Goal: Task Accomplishment & Management: Manage account settings

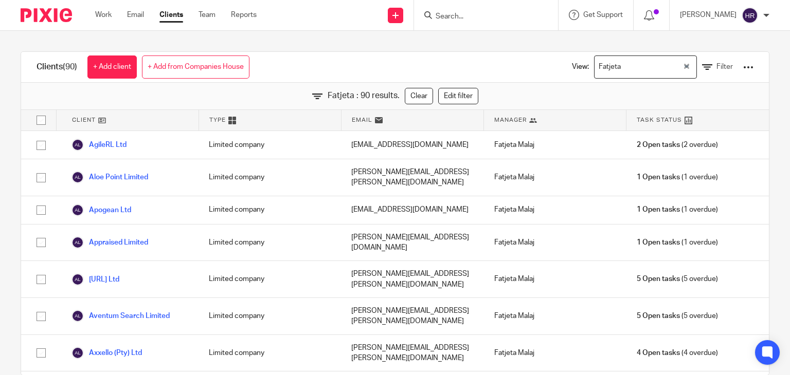
click at [719, 9] on div "[PERSON_NAME]" at bounding box center [724, 15] width 89 height 16
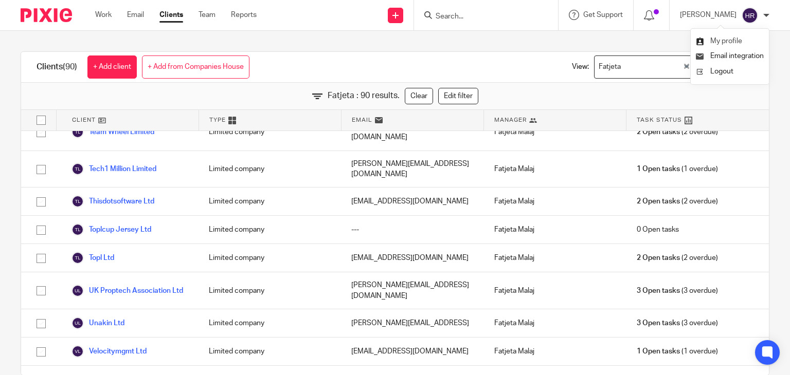
click at [724, 39] on span "My profile" at bounding box center [726, 41] width 32 height 7
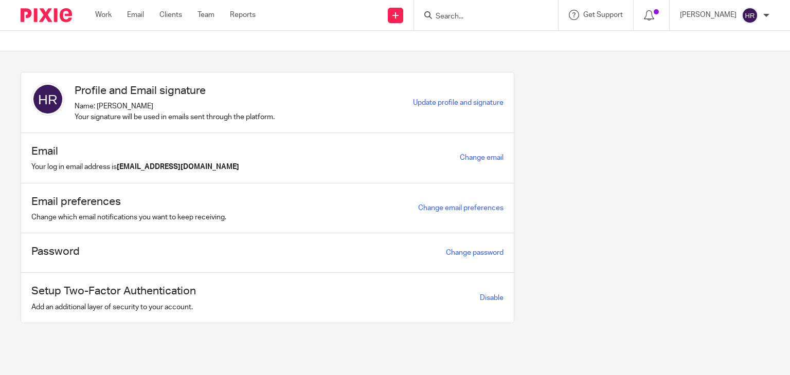
click at [463, 162] on div "Change email" at bounding box center [482, 158] width 44 height 12
click at [463, 156] on link "Change email" at bounding box center [482, 157] width 44 height 7
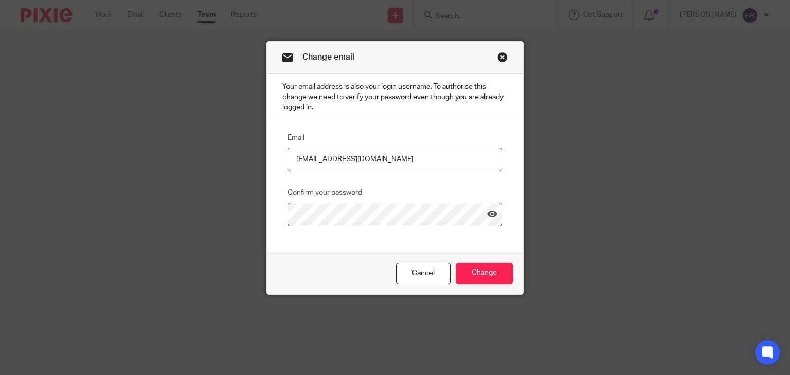
click at [335, 165] on input "[EMAIL_ADDRESS][DOMAIN_NAME]" at bounding box center [394, 159] width 215 height 23
type input "[EMAIL_ADDRESS][DOMAIN_NAME]"
click at [457, 274] on input "Change" at bounding box center [484, 274] width 57 height 22
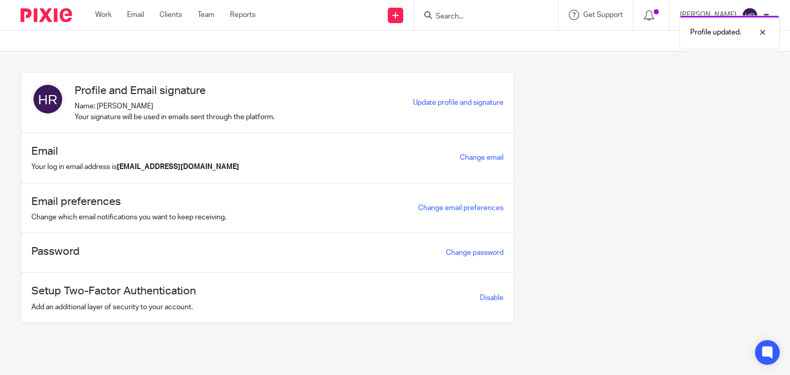
click at [521, 226] on div "Profile and Email signature Name: [PERSON_NAME] Your signature will be used in …" at bounding box center [387, 205] width 765 height 267
click at [437, 104] on span "Update profile and signature" at bounding box center [458, 102] width 90 height 7
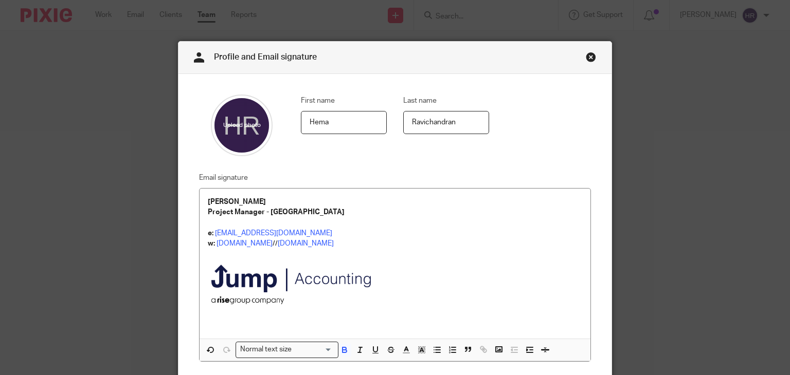
scroll to position [90, 0]
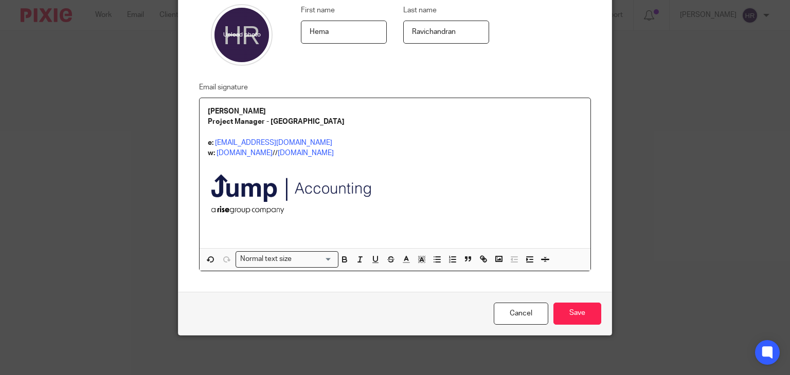
click at [295, 206] on img at bounding box center [295, 195] width 174 height 75
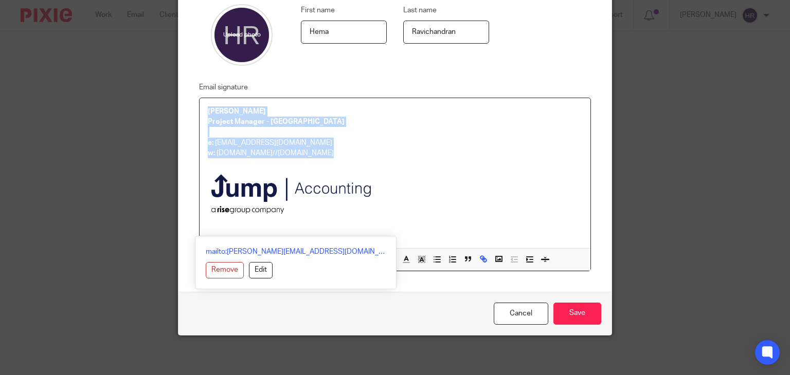
drag, startPoint x: 200, startPoint y: 107, endPoint x: 354, endPoint y: 228, distance: 195.2
click at [354, 228] on div "Hema Sri Ravichandran Project Manager - QC e: hema@jumpaccounting.co.uk w: jump…" at bounding box center [394, 173] width 391 height 151
click at [354, 228] on img at bounding box center [295, 195] width 174 height 75
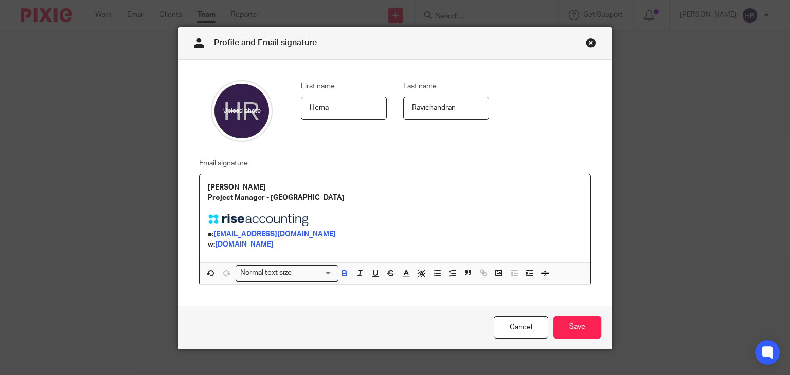
scroll to position [14, 0]
click at [221, 207] on p at bounding box center [395, 209] width 375 height 10
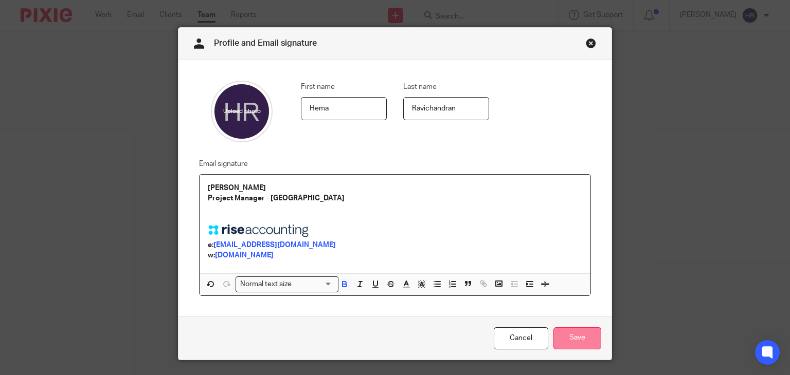
click at [566, 334] on input "Save" at bounding box center [577, 339] width 48 height 22
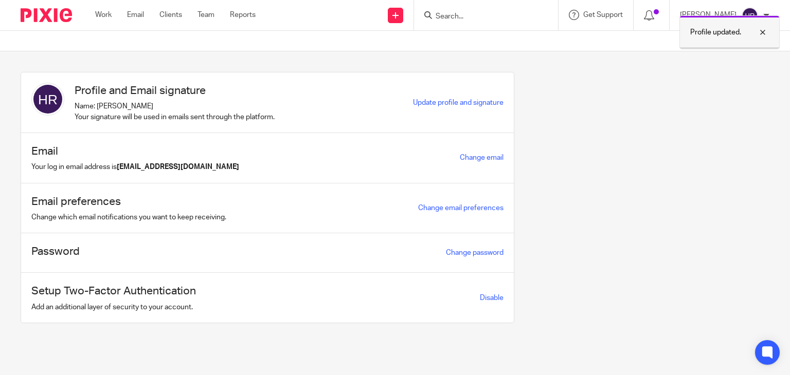
click at [761, 31] on div at bounding box center [755, 32] width 28 height 12
